Goal: Task Accomplishment & Management: Complete application form

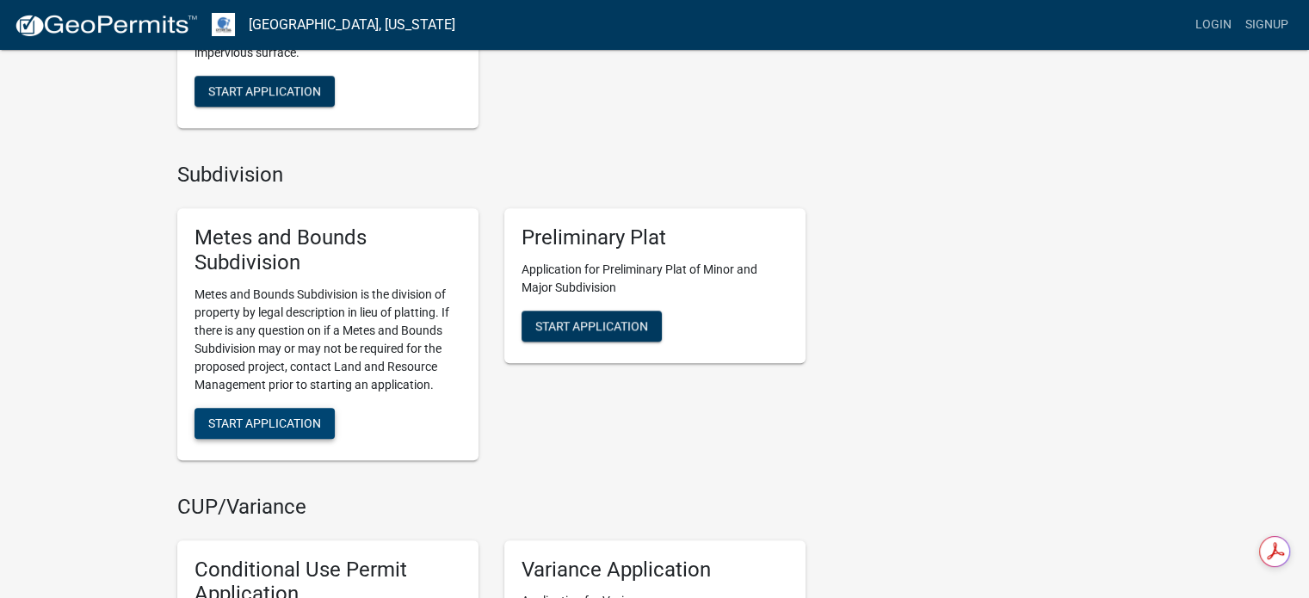
click at [259, 428] on span "Start Application" at bounding box center [264, 423] width 113 height 14
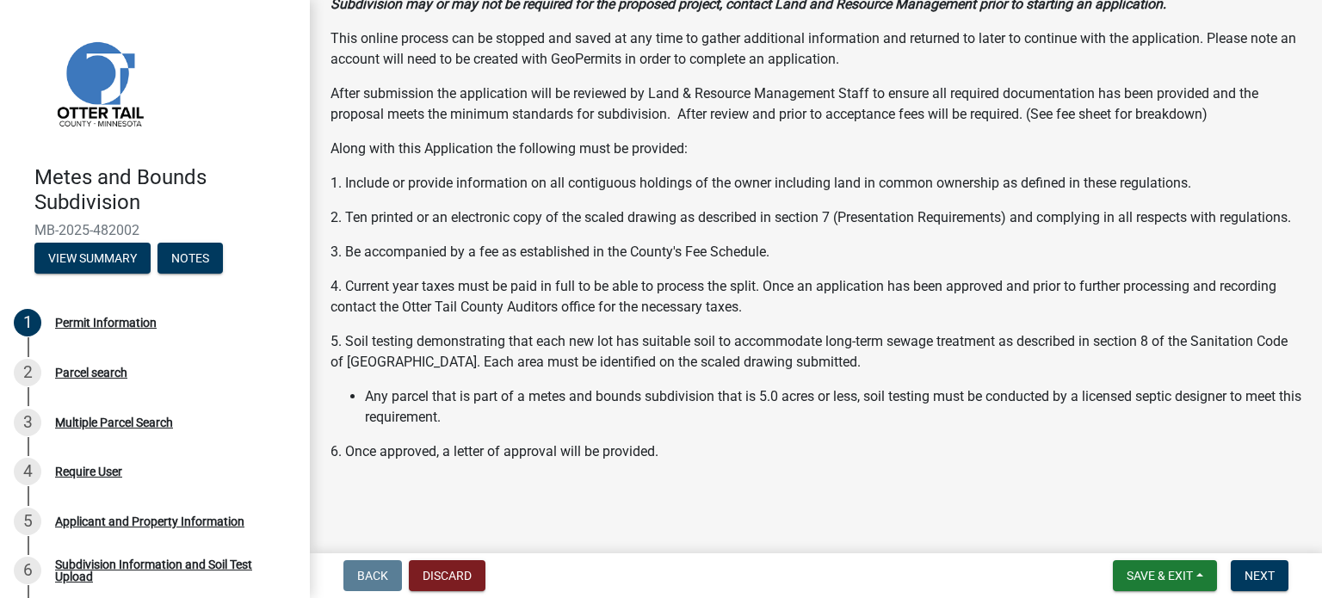
scroll to position [263, 0]
click at [93, 371] on div "Parcel search" at bounding box center [91, 373] width 72 height 12
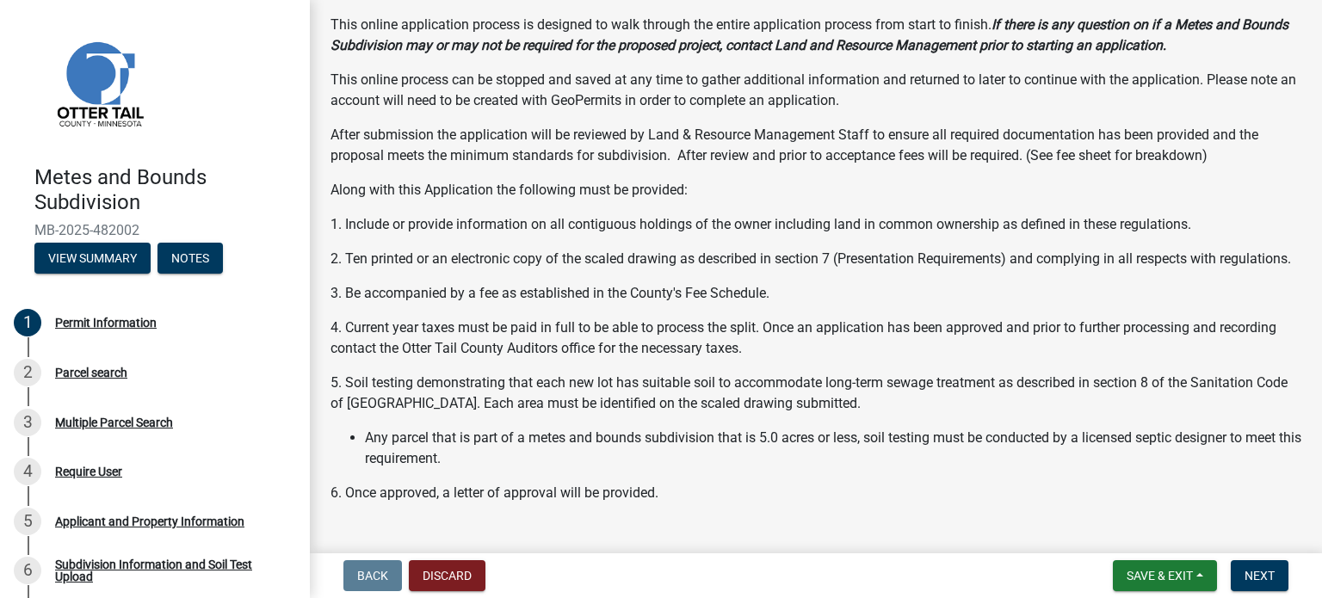
scroll to position [351, 0]
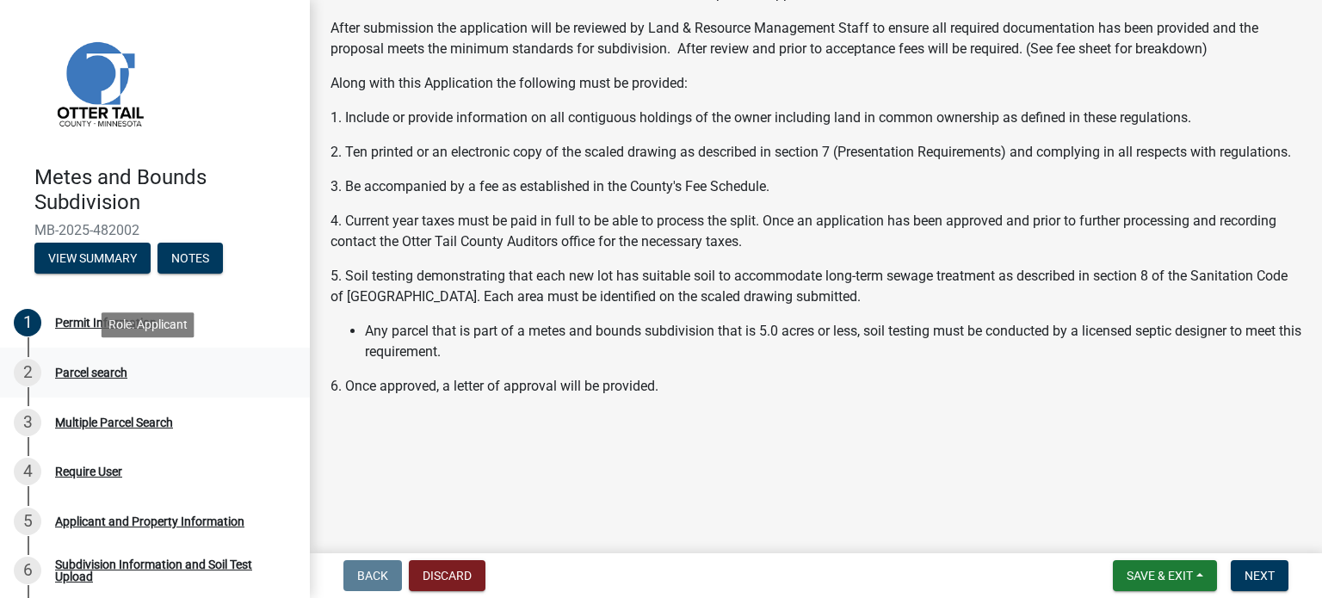
click at [30, 376] on div "2" at bounding box center [28, 373] width 28 height 28
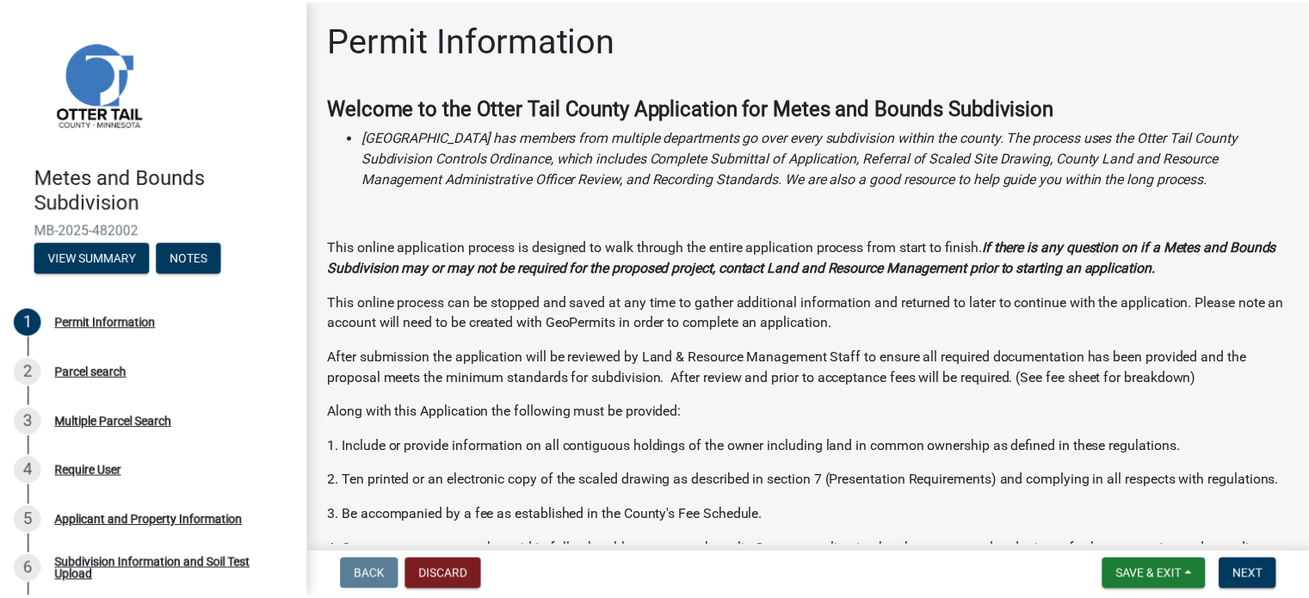
scroll to position [0, 0]
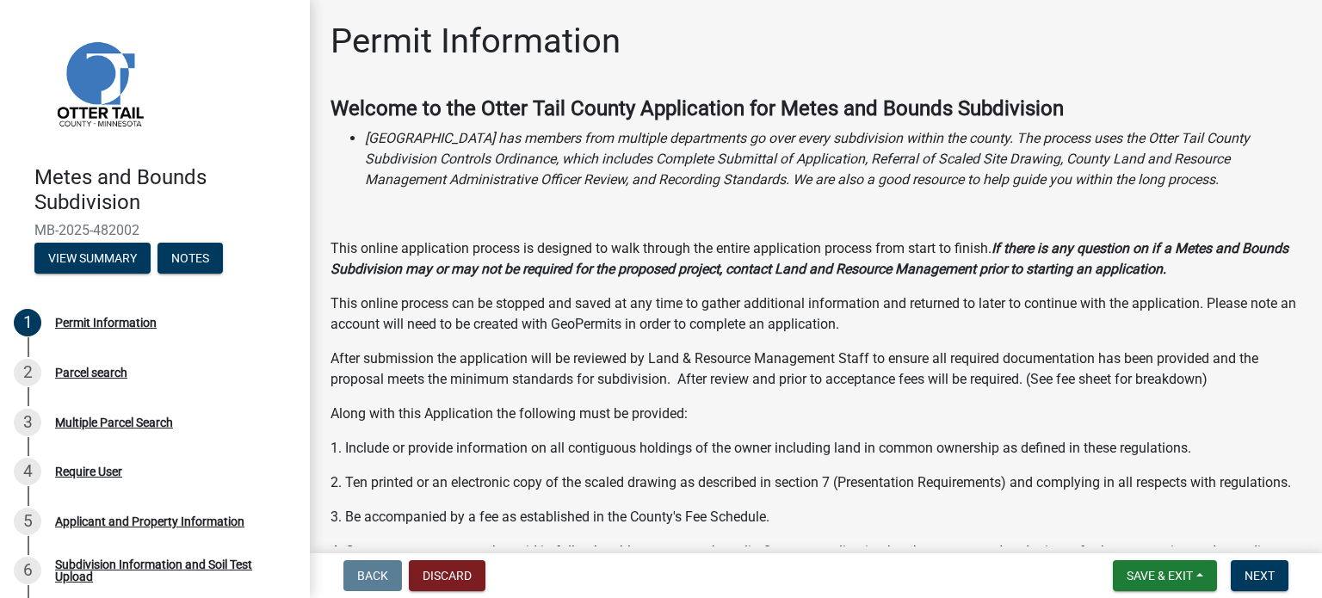
drag, startPoint x: 578, startPoint y: 333, endPoint x: 584, endPoint y: 324, distance: 10.0
click at [580, 330] on p "This online process can be stopped and saved at any time to gather additional i…" at bounding box center [816, 314] width 971 height 41
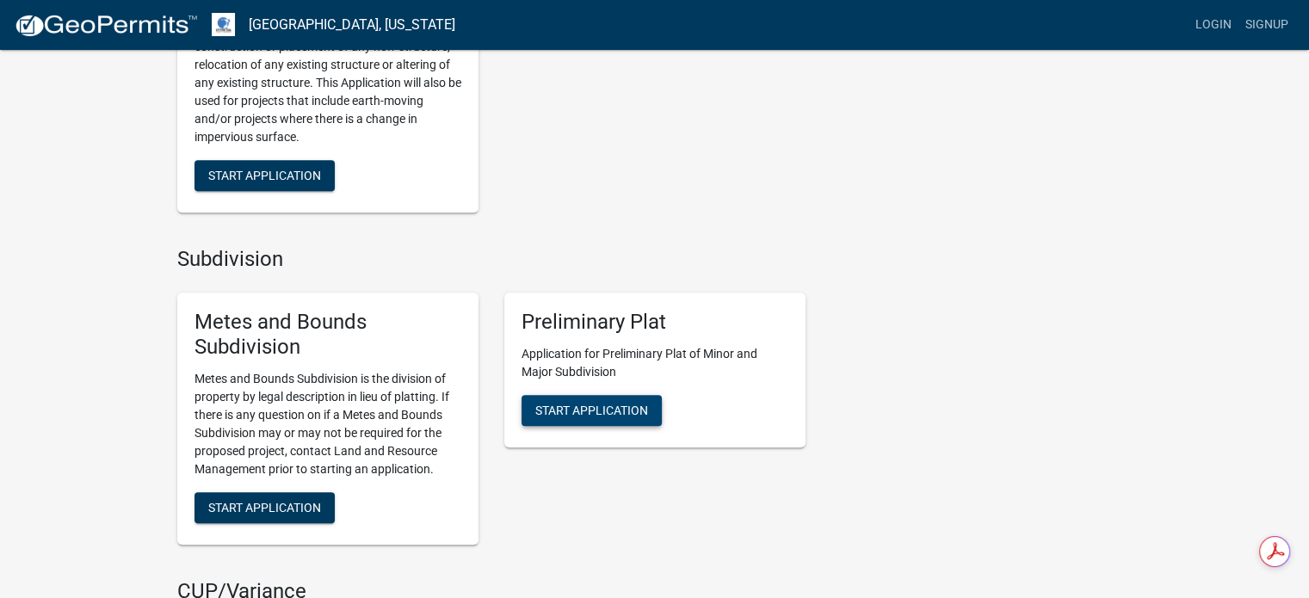
click at [603, 409] on span "Start Application" at bounding box center [591, 410] width 113 height 14
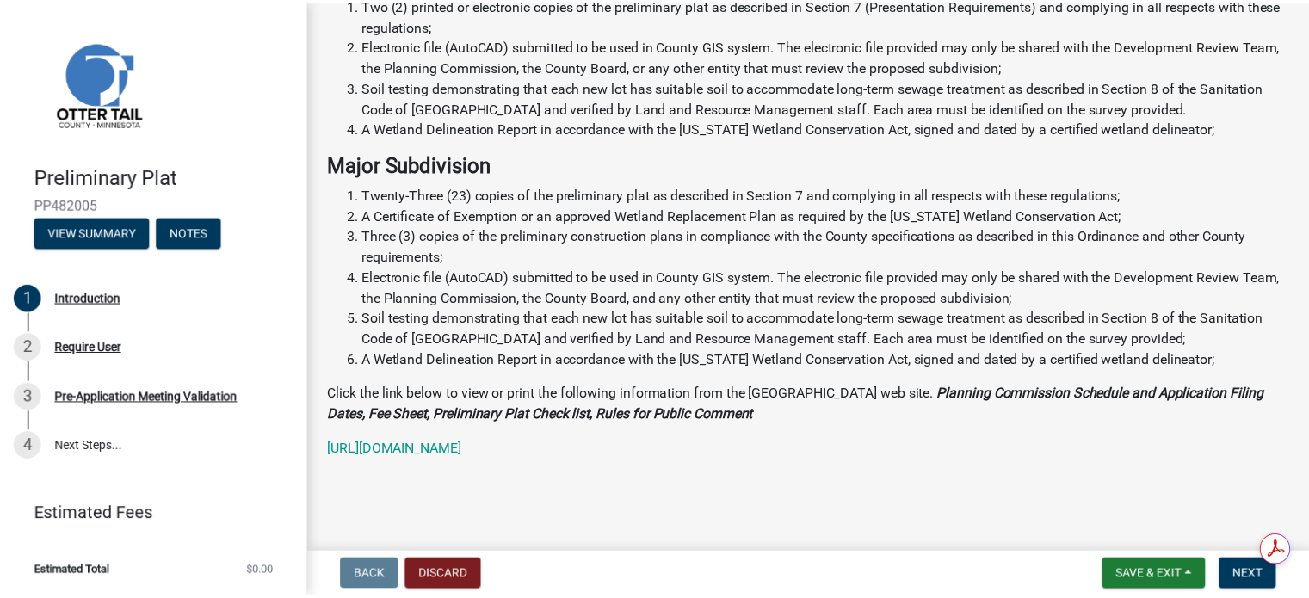
scroll to position [498, 0]
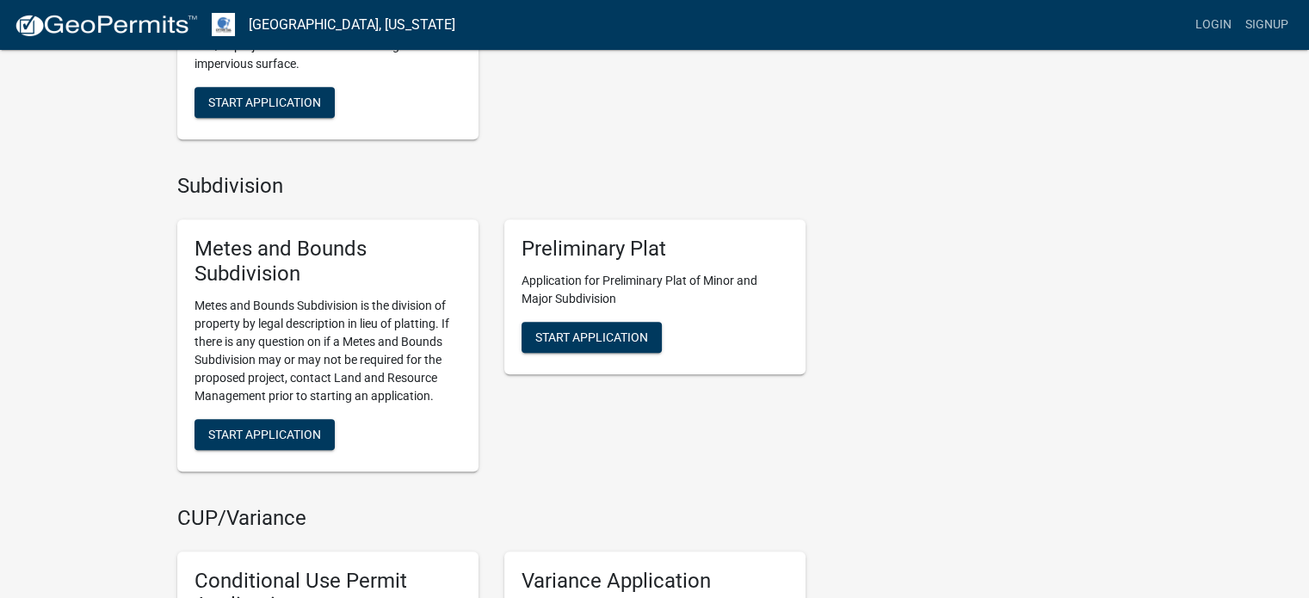
scroll to position [1507, 0]
